Goal: Answer question/provide support: Share knowledge or assist other users

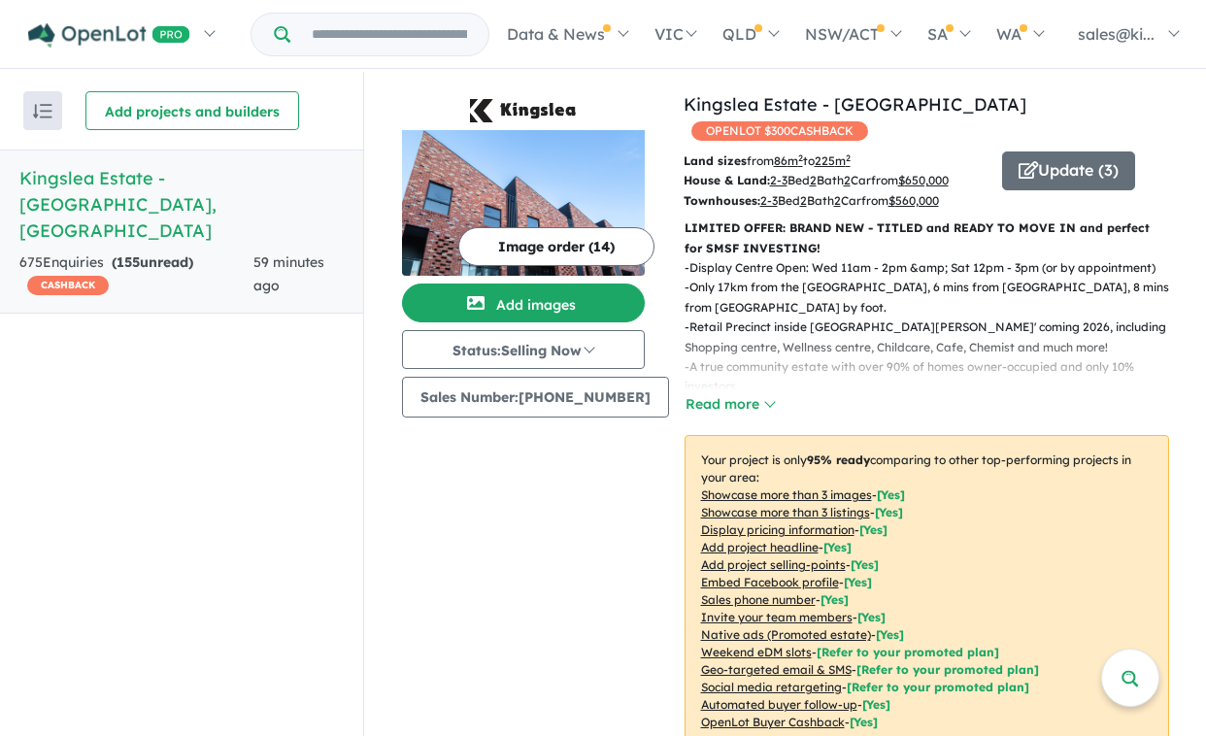
scroll to position [783, 0]
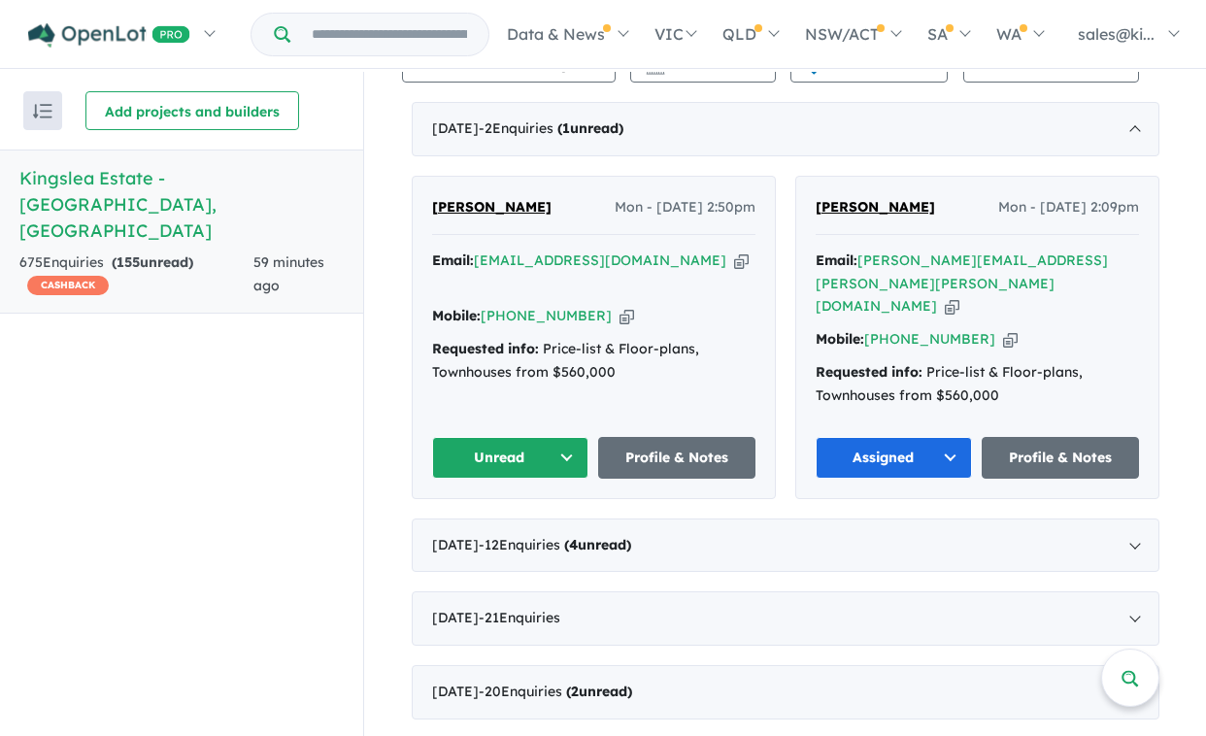
click at [562, 437] on button "Unread" at bounding box center [510, 458] width 157 height 42
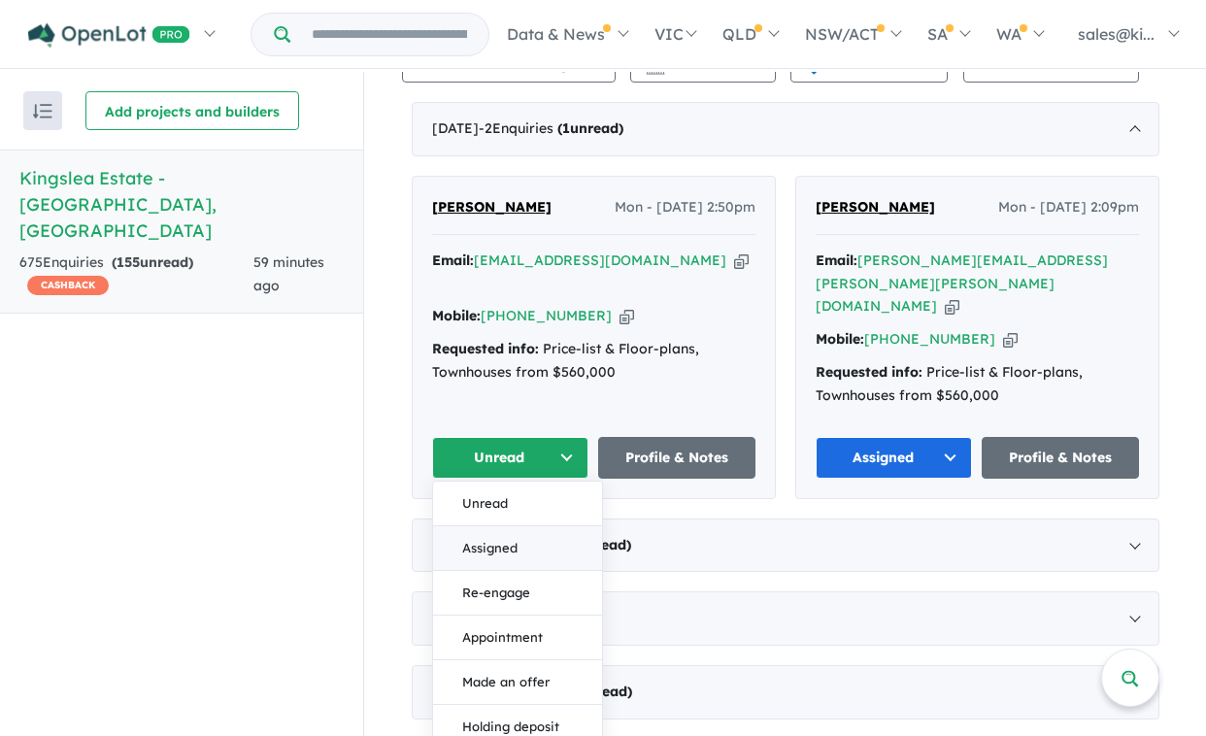
click at [507, 526] on button "Assigned" at bounding box center [517, 548] width 169 height 45
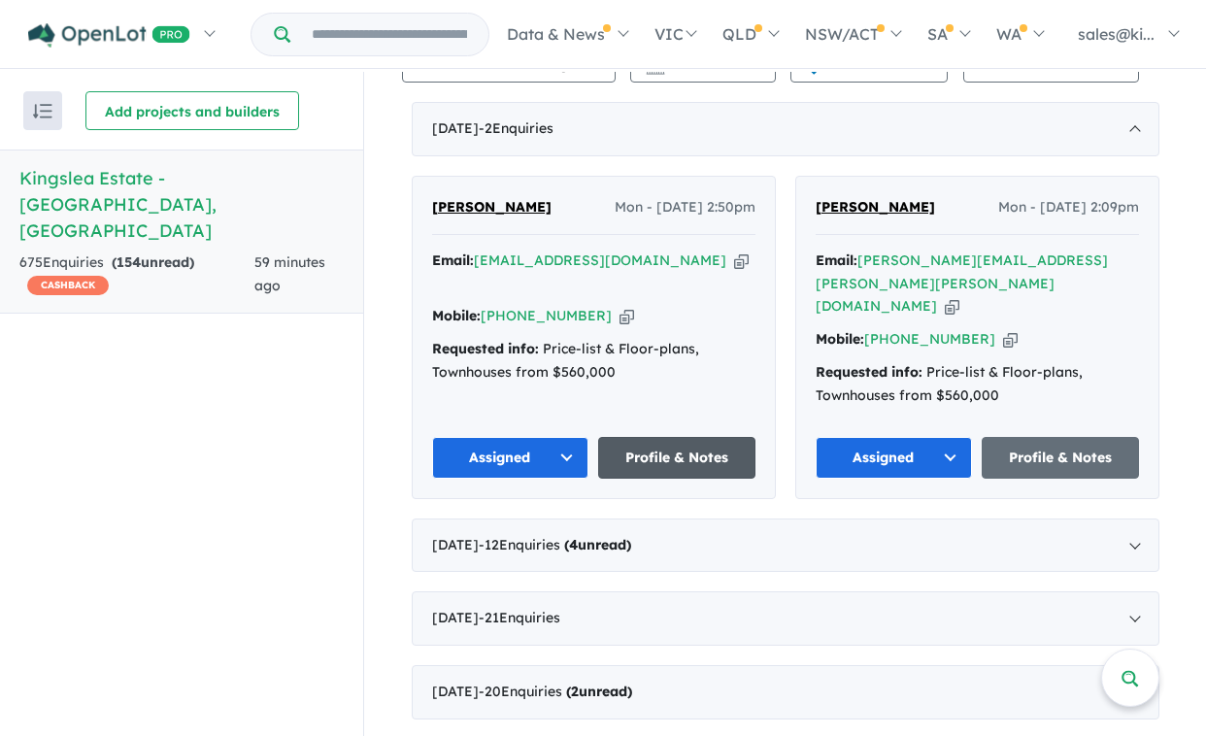
click at [653, 437] on link "Profile & Notes" at bounding box center [676, 458] width 157 height 42
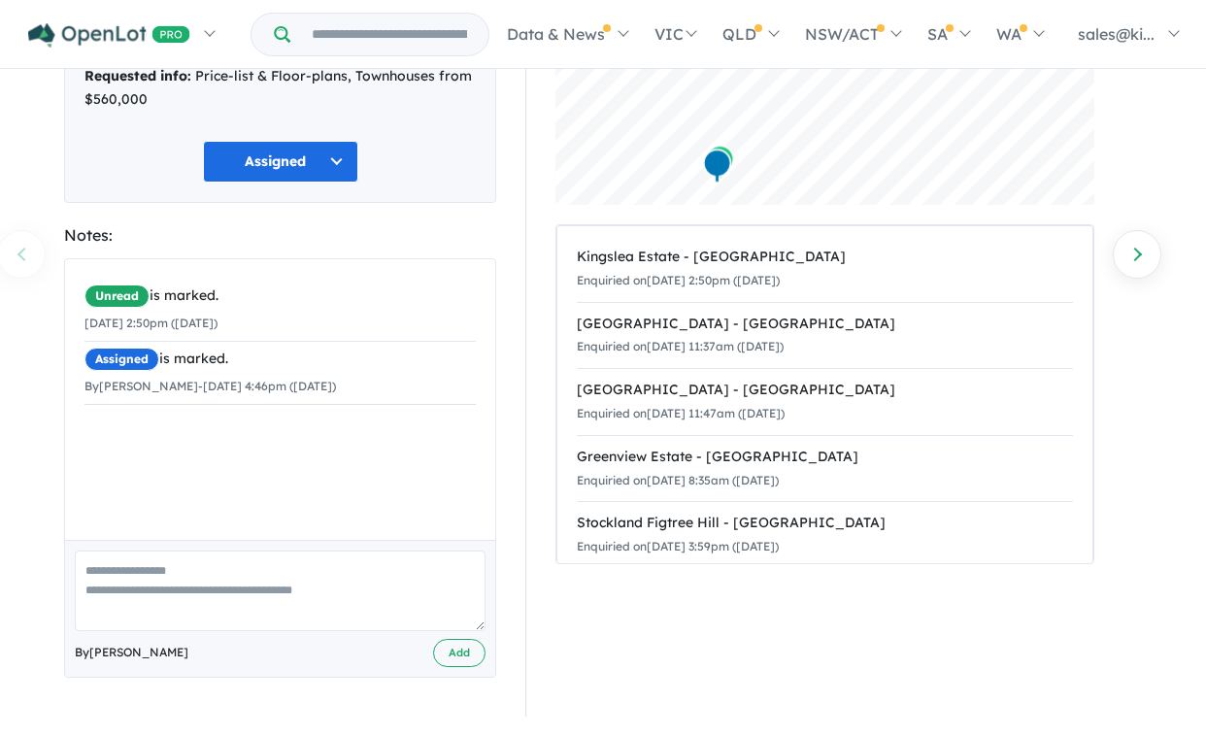
scroll to position [189, 0]
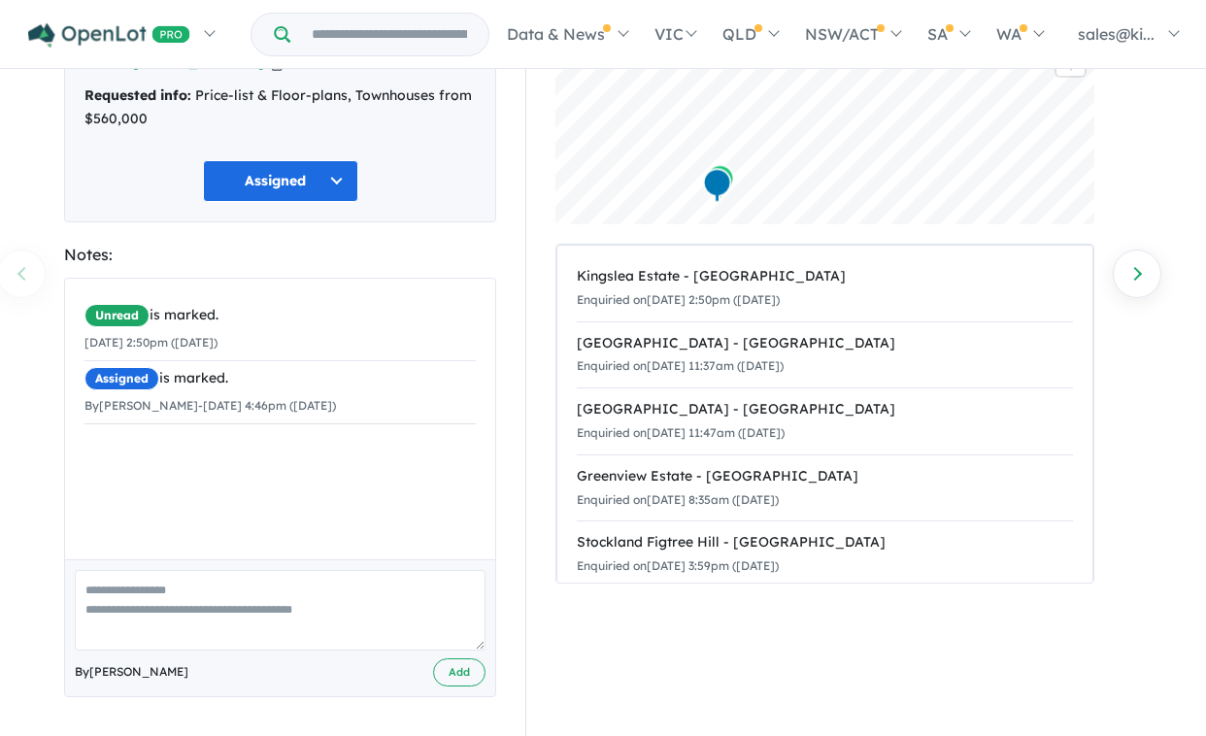
click at [194, 576] on textarea at bounding box center [280, 610] width 411 height 81
type textarea "**********"
click at [457, 675] on button "Add" at bounding box center [459, 672] width 52 height 28
